Goal: Information Seeking & Learning: Learn about a topic

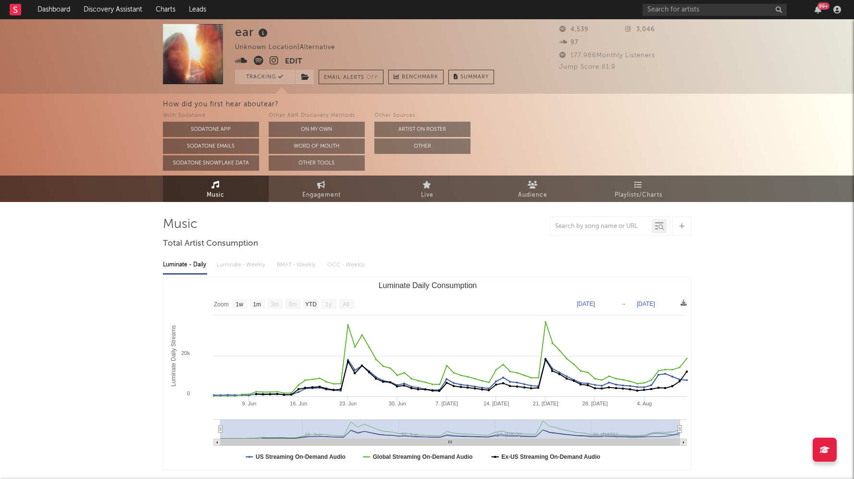
select select "1w"
click at [58, 7] on link "Dashboard" at bounding box center [54, 9] width 46 height 19
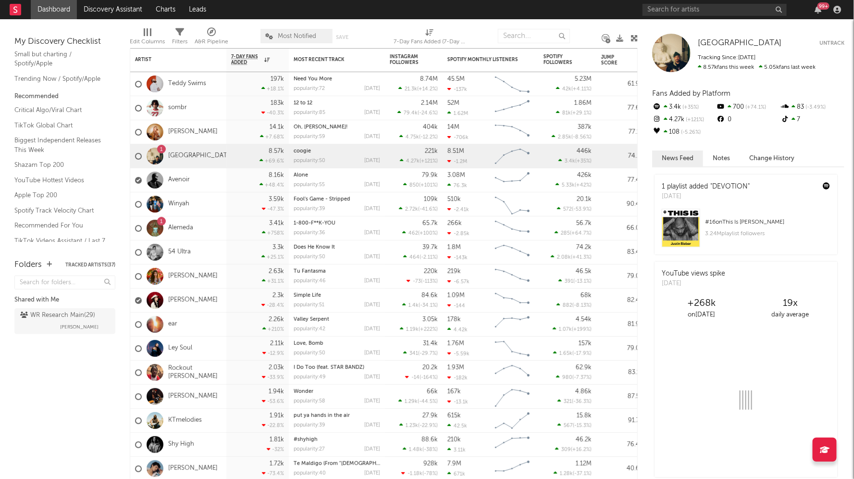
scroll to position [141, 0]
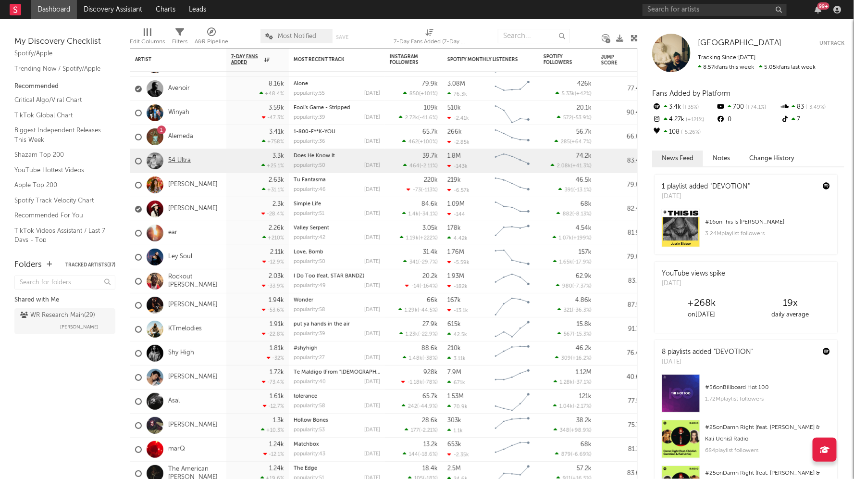
click at [183, 158] on link "54 Ultra" at bounding box center [179, 161] width 23 height 8
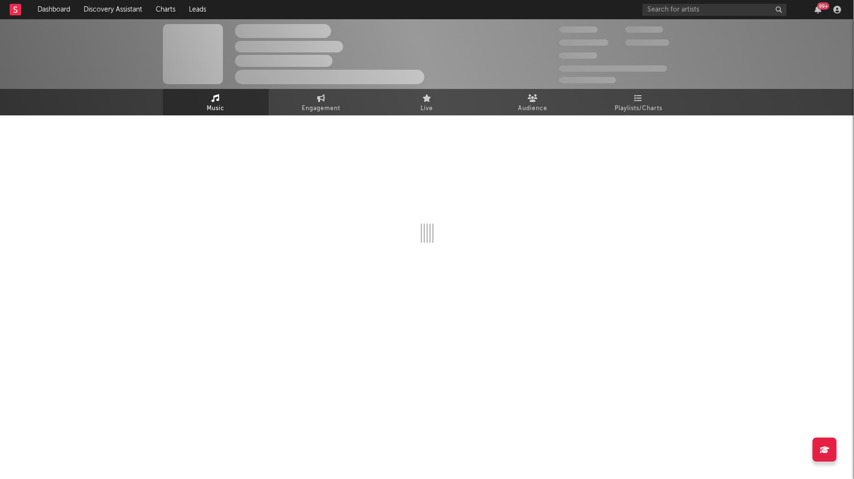
select select "6m"
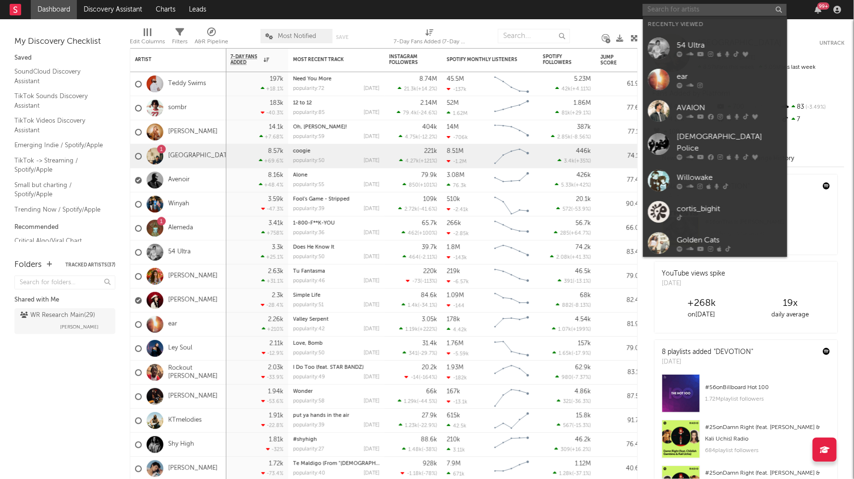
click at [679, 12] on input "text" at bounding box center [714, 10] width 144 height 12
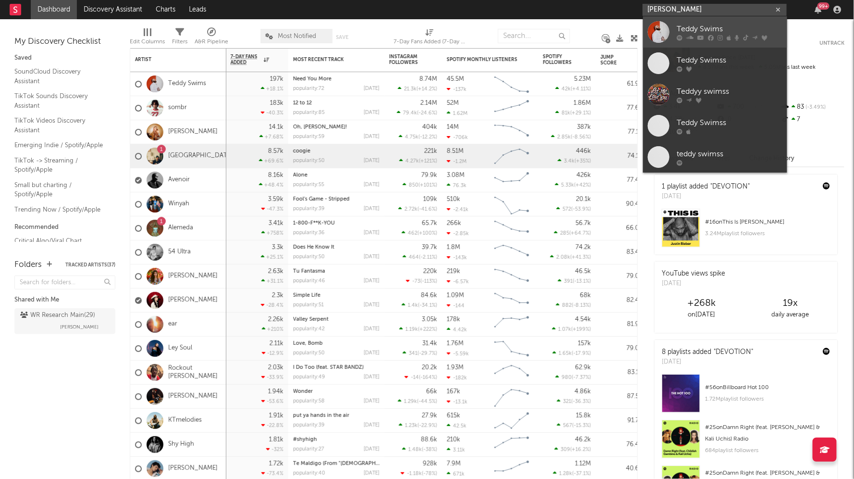
type input "[PERSON_NAME]"
click at [699, 22] on link "Teddy Swims" at bounding box center [715, 31] width 144 height 31
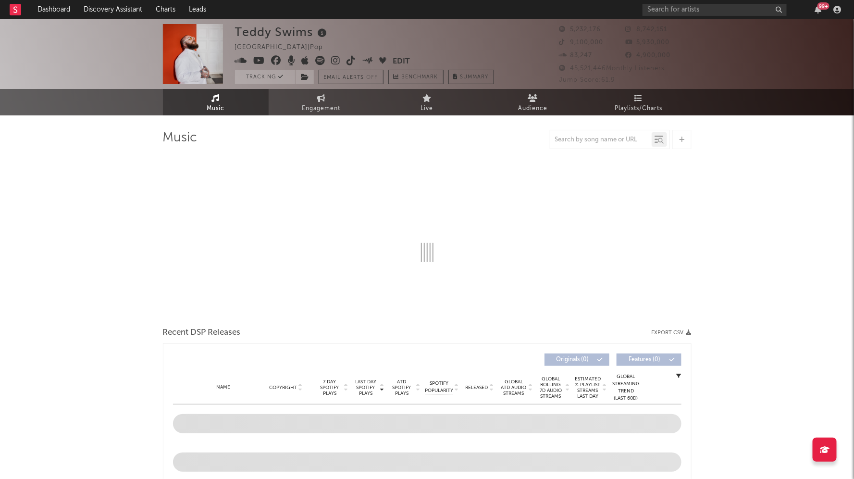
select select "6m"
